Goal: Transaction & Acquisition: Download file/media

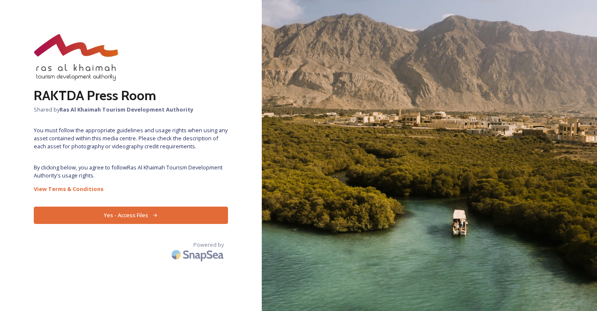
click at [141, 213] on button "Yes - Access Files" at bounding box center [131, 215] width 194 height 17
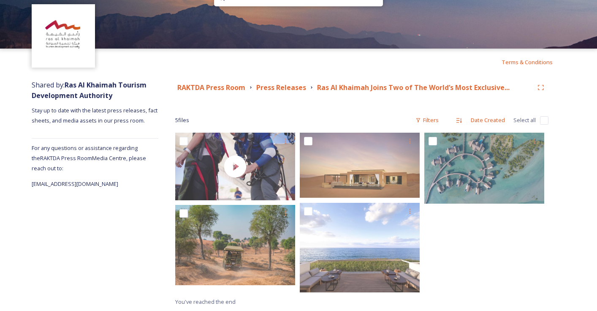
scroll to position [27, 0]
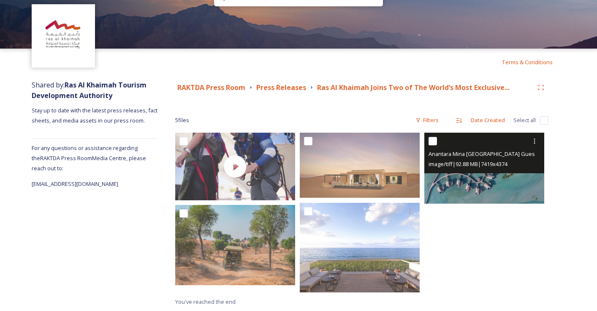
click at [433, 144] on input "checkbox" at bounding box center [433, 141] width 8 height 8
checkbox input "true"
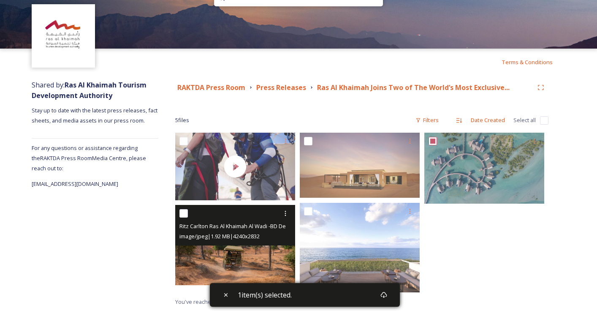
click at [182, 212] on input "checkbox" at bounding box center [183, 213] width 8 height 8
checkbox input "true"
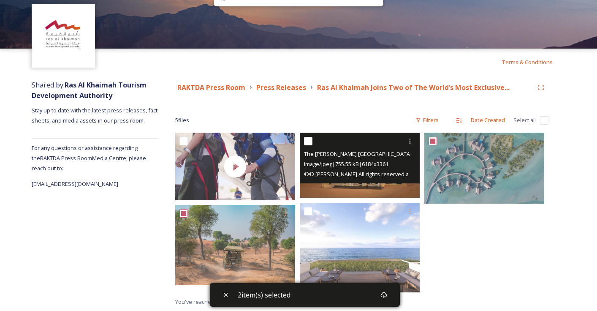
click at [310, 142] on input "checkbox" at bounding box center [308, 141] width 8 height 8
checkbox input "true"
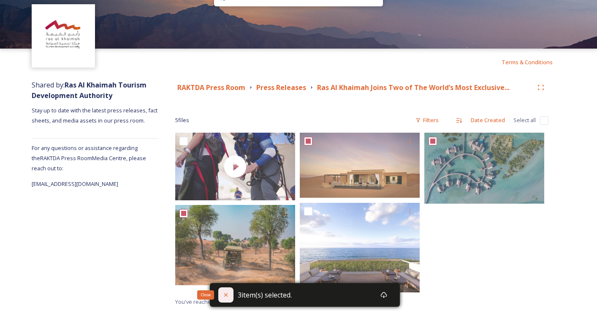
click at [227, 298] on div "Close" at bounding box center [225, 294] width 15 height 15
checkbox input "false"
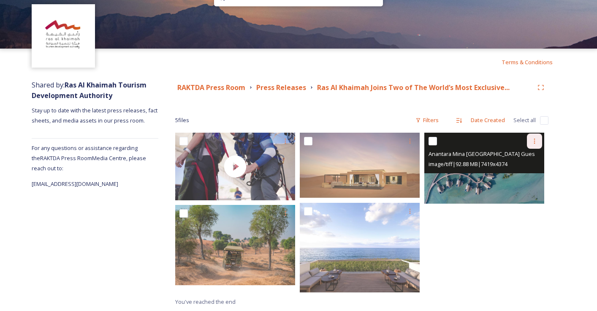
click at [534, 142] on icon at bounding box center [534, 141] width 7 height 7
click at [524, 177] on span "Download" at bounding box center [525, 176] width 26 height 8
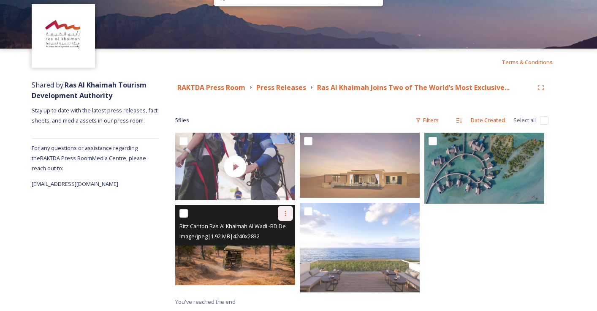
click at [283, 212] on icon at bounding box center [285, 213] width 7 height 7
click at [279, 250] on span "Download" at bounding box center [276, 248] width 26 height 8
